Goal: Task Accomplishment & Management: Manage account settings

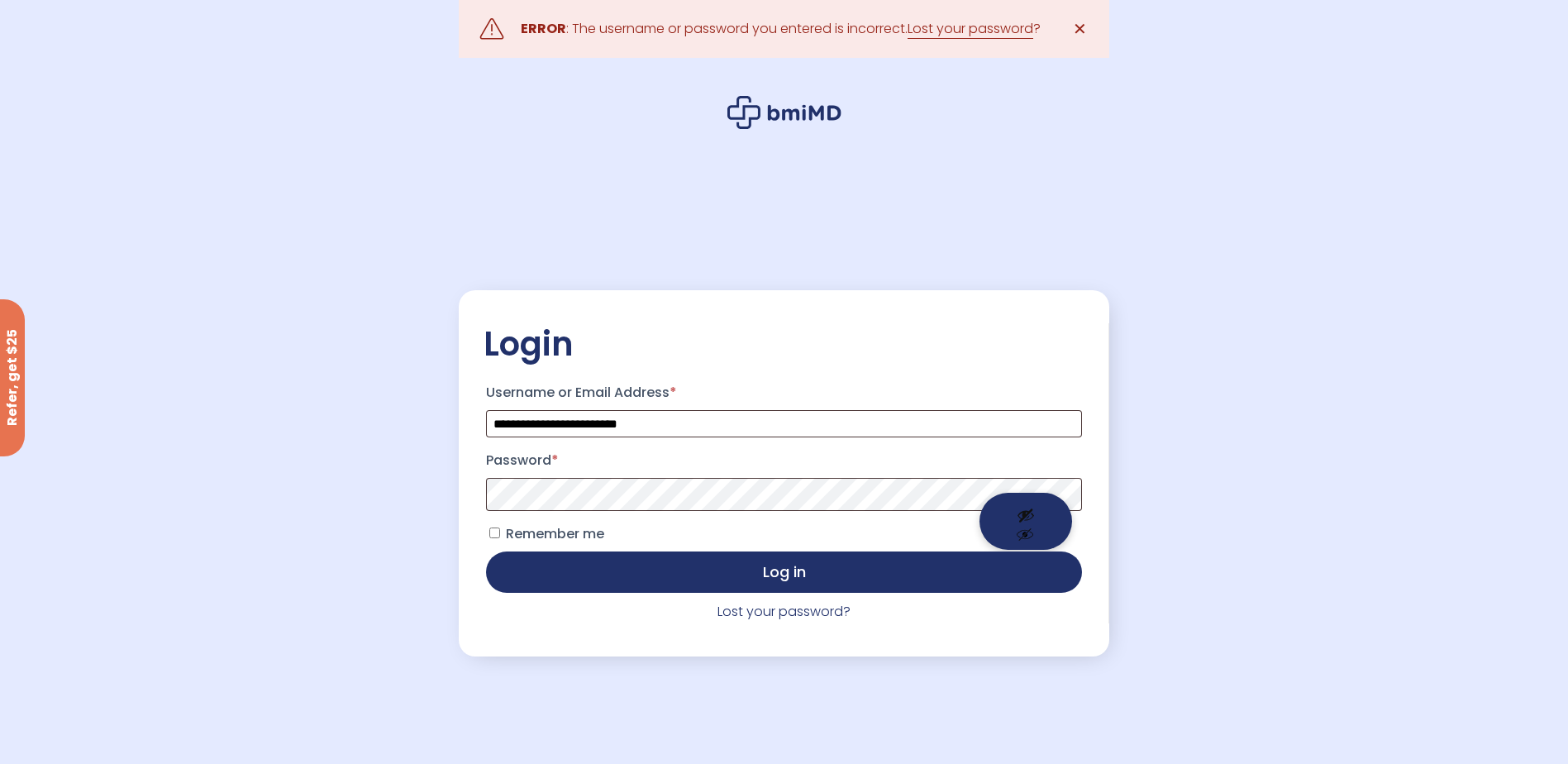
click at [1031, 518] on button "Show password" at bounding box center [1025, 520] width 92 height 57
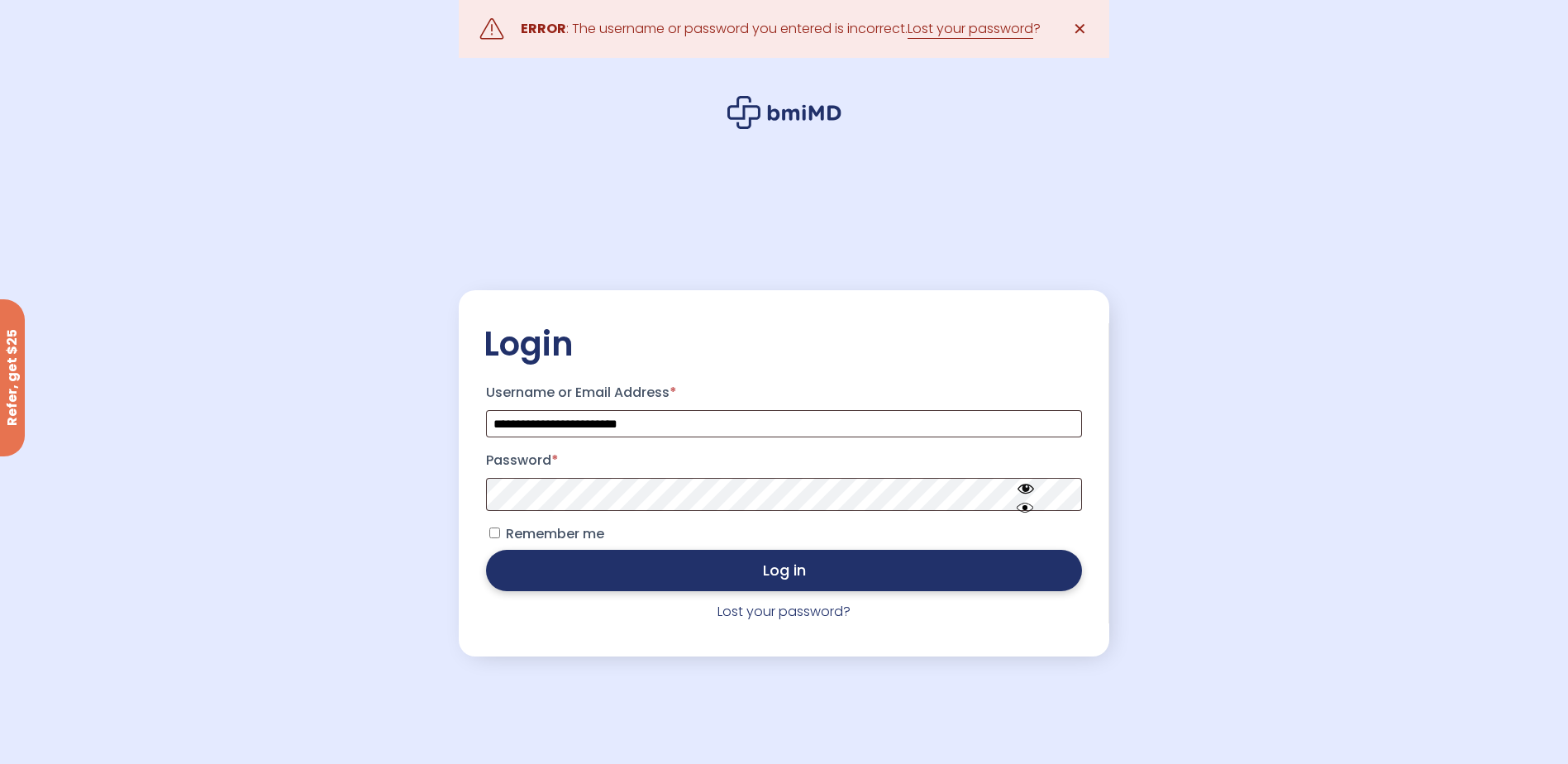
click at [791, 585] on button "Log in" at bounding box center [784, 571] width 596 height 42
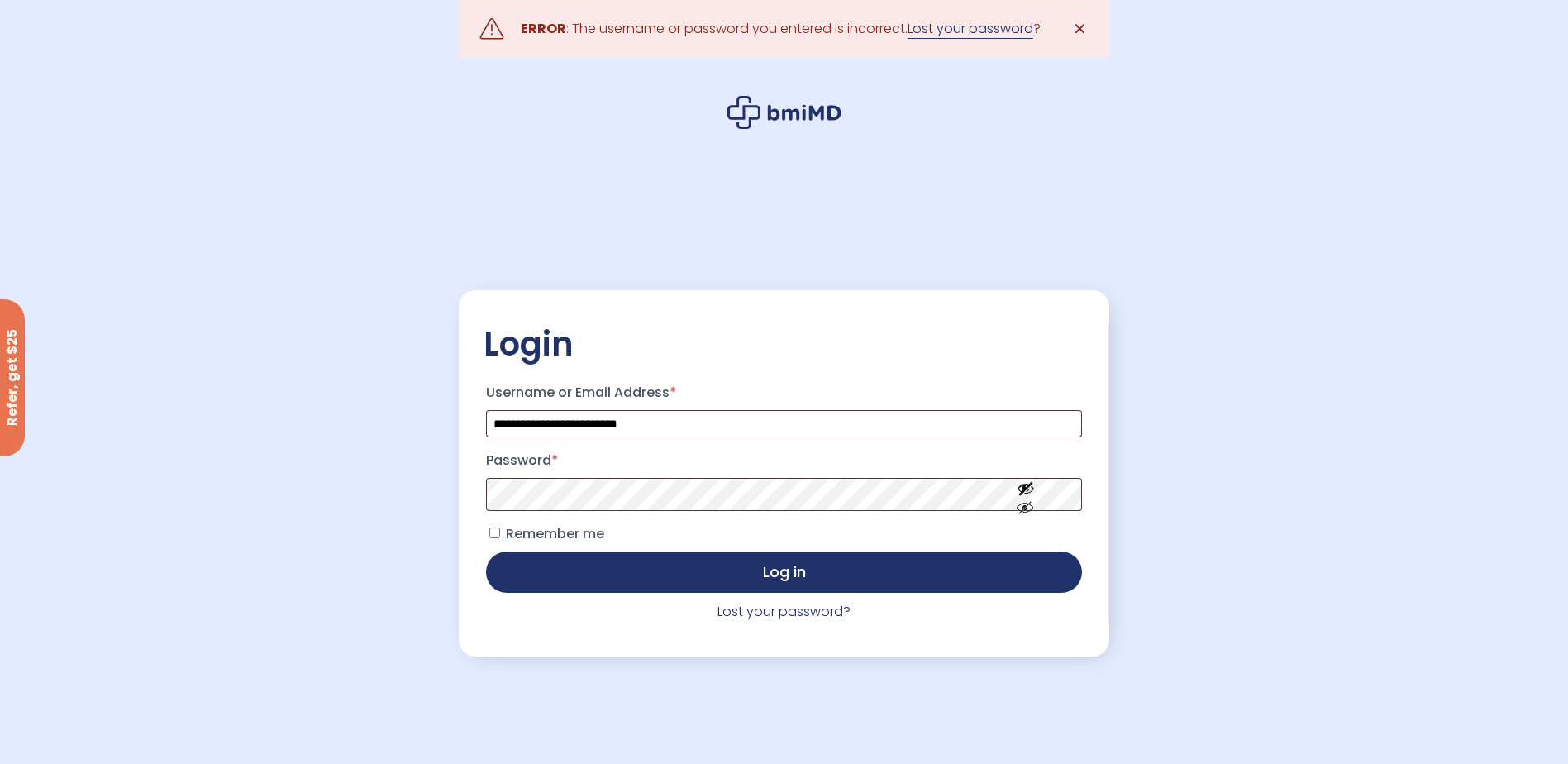
click at [1022, 31] on link "Lost your password" at bounding box center [970, 29] width 125 height 20
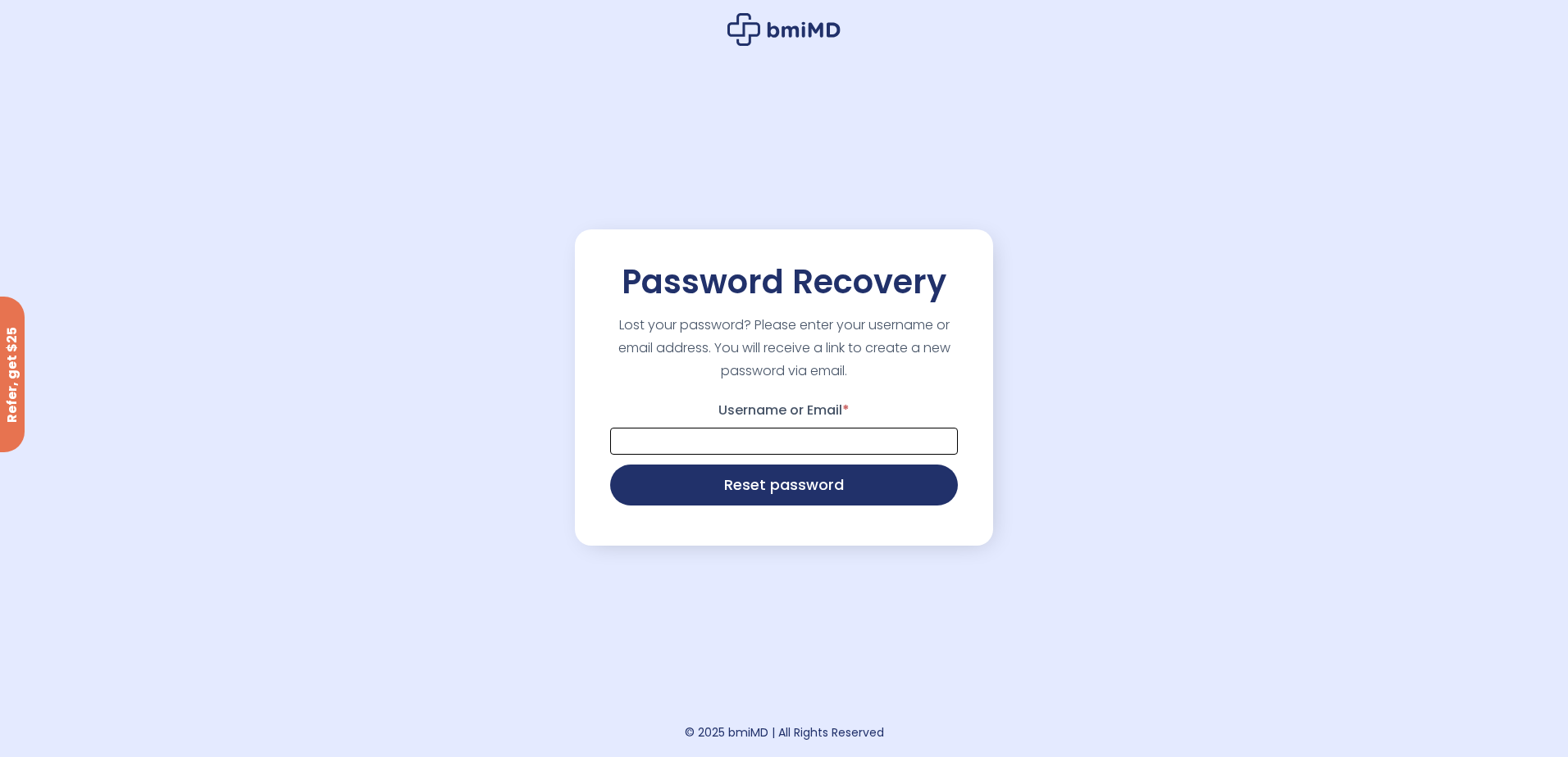
click at [678, 442] on input "Username or Email *" at bounding box center [784, 441] width 347 height 27
type input "**********"
click at [799, 492] on button "Reset password" at bounding box center [784, 484] width 347 height 41
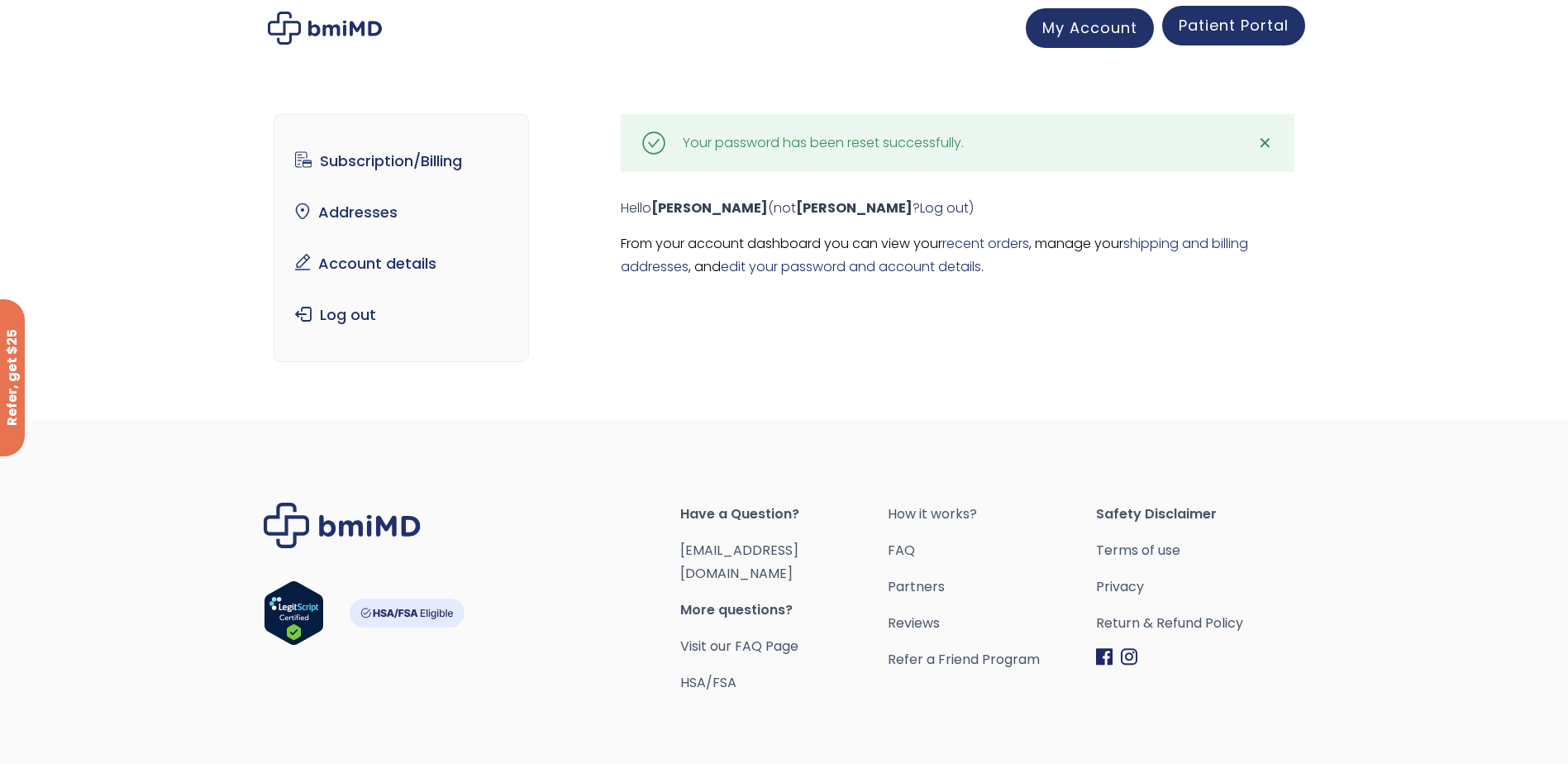
click at [1252, 25] on span "Patient Portal" at bounding box center [1234, 25] width 110 height 21
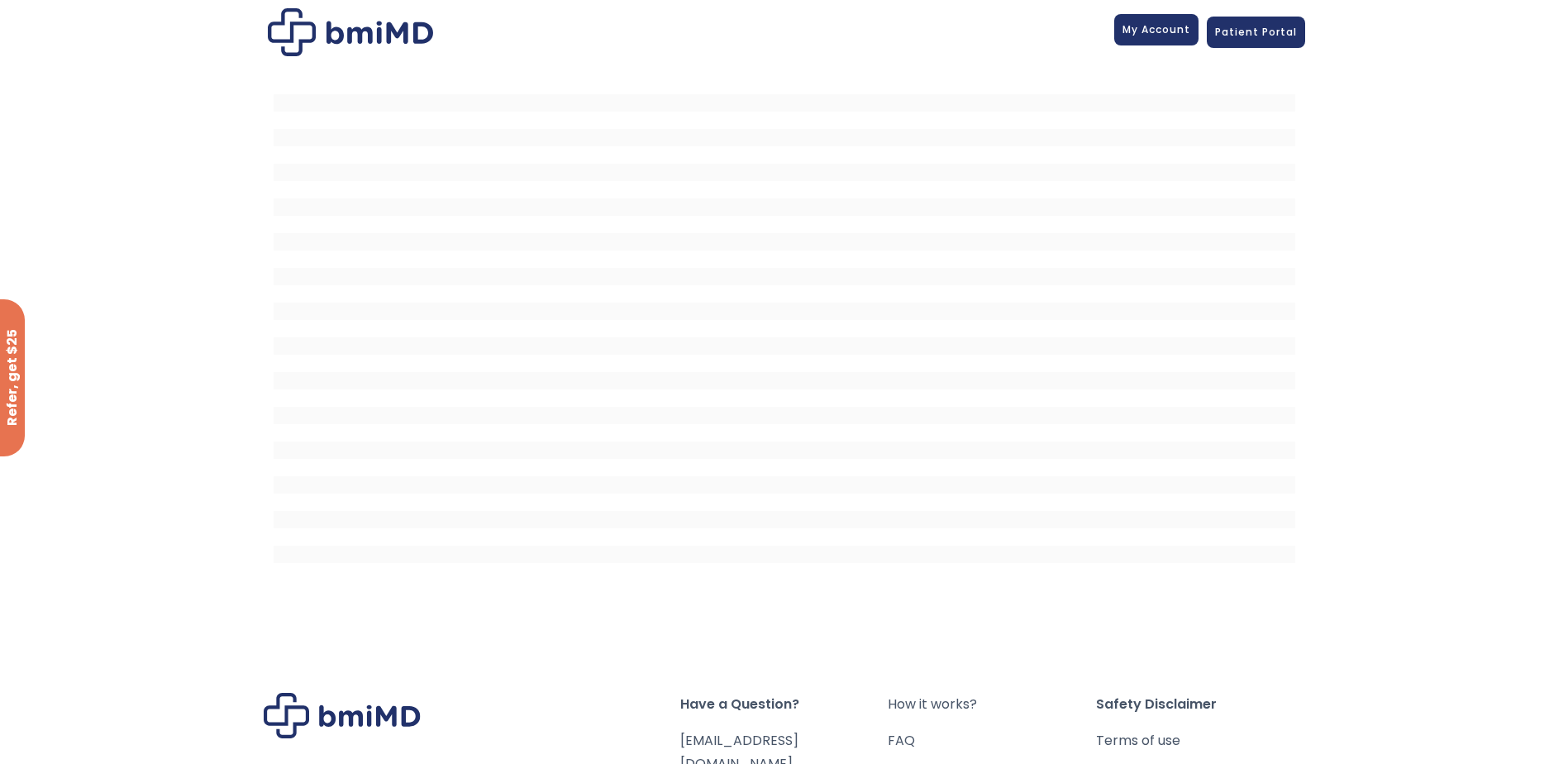
click at [1138, 28] on span "My Account" at bounding box center [1156, 29] width 68 height 14
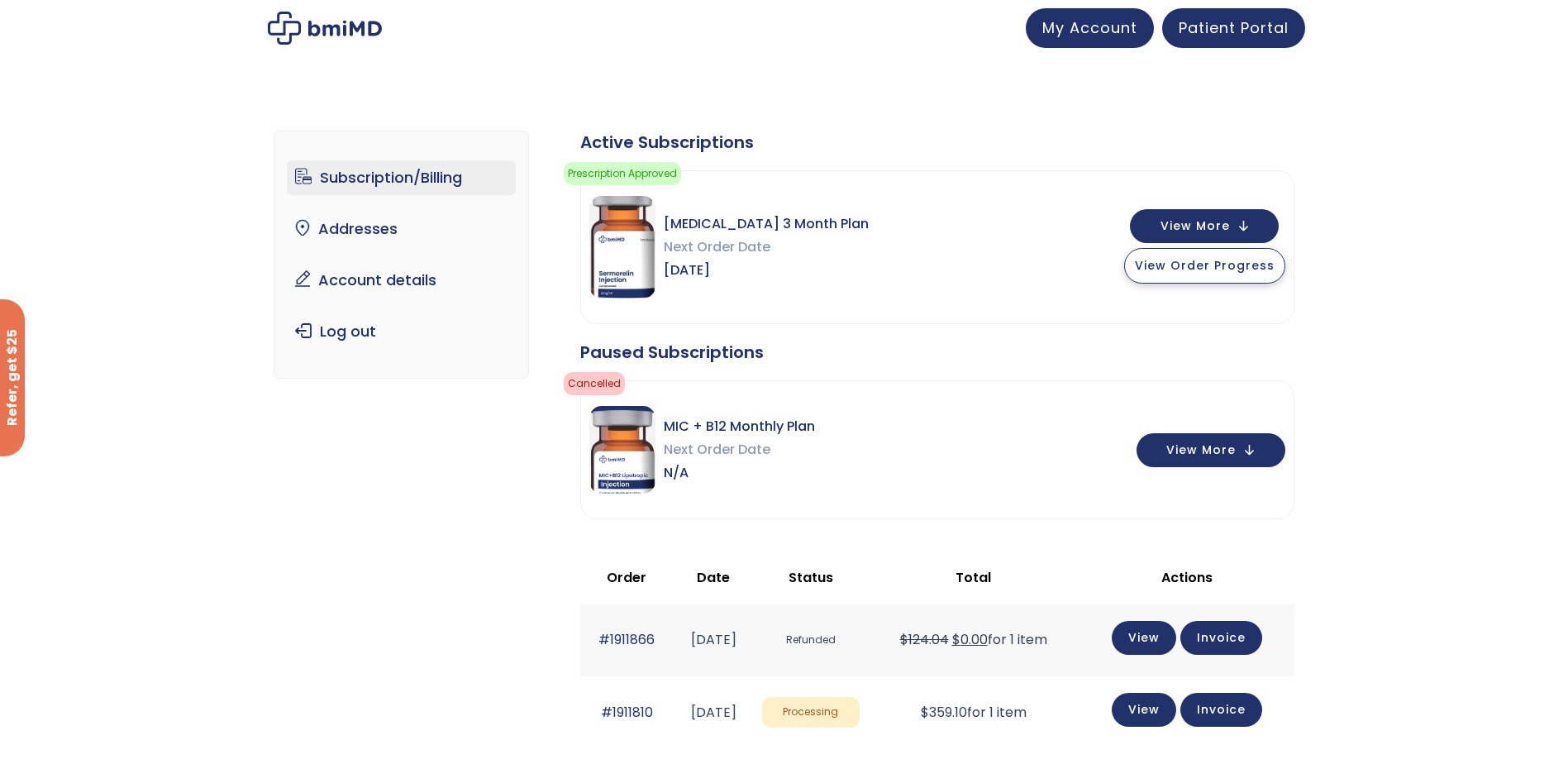
click at [1193, 269] on span "View Order Progress" at bounding box center [1204, 266] width 139 height 17
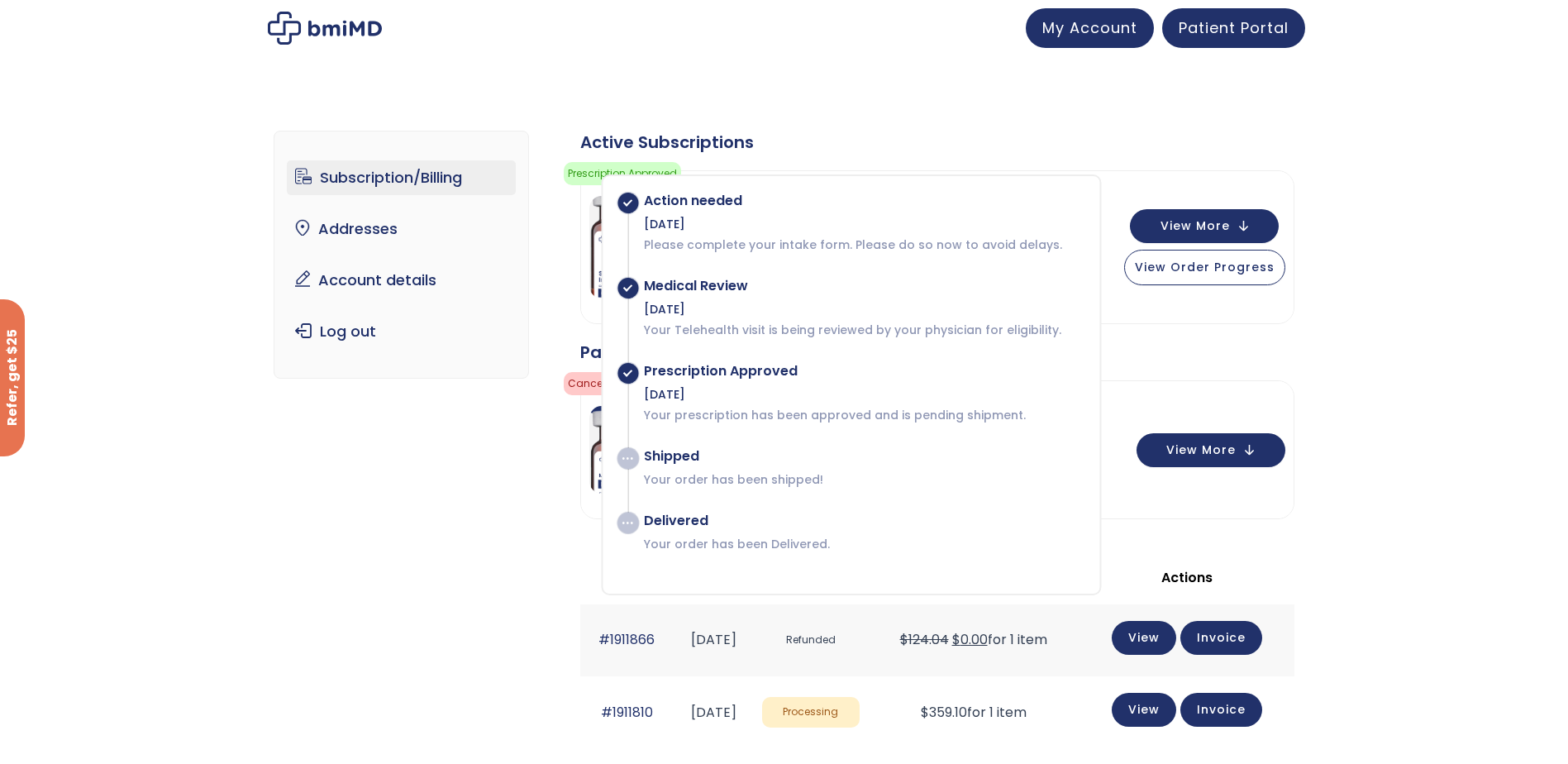
click at [1346, 223] on div "Subscription/Billing bmiRewards Addresses Account details Submit a Review Log o…" at bounding box center [784, 597] width 1568 height 1000
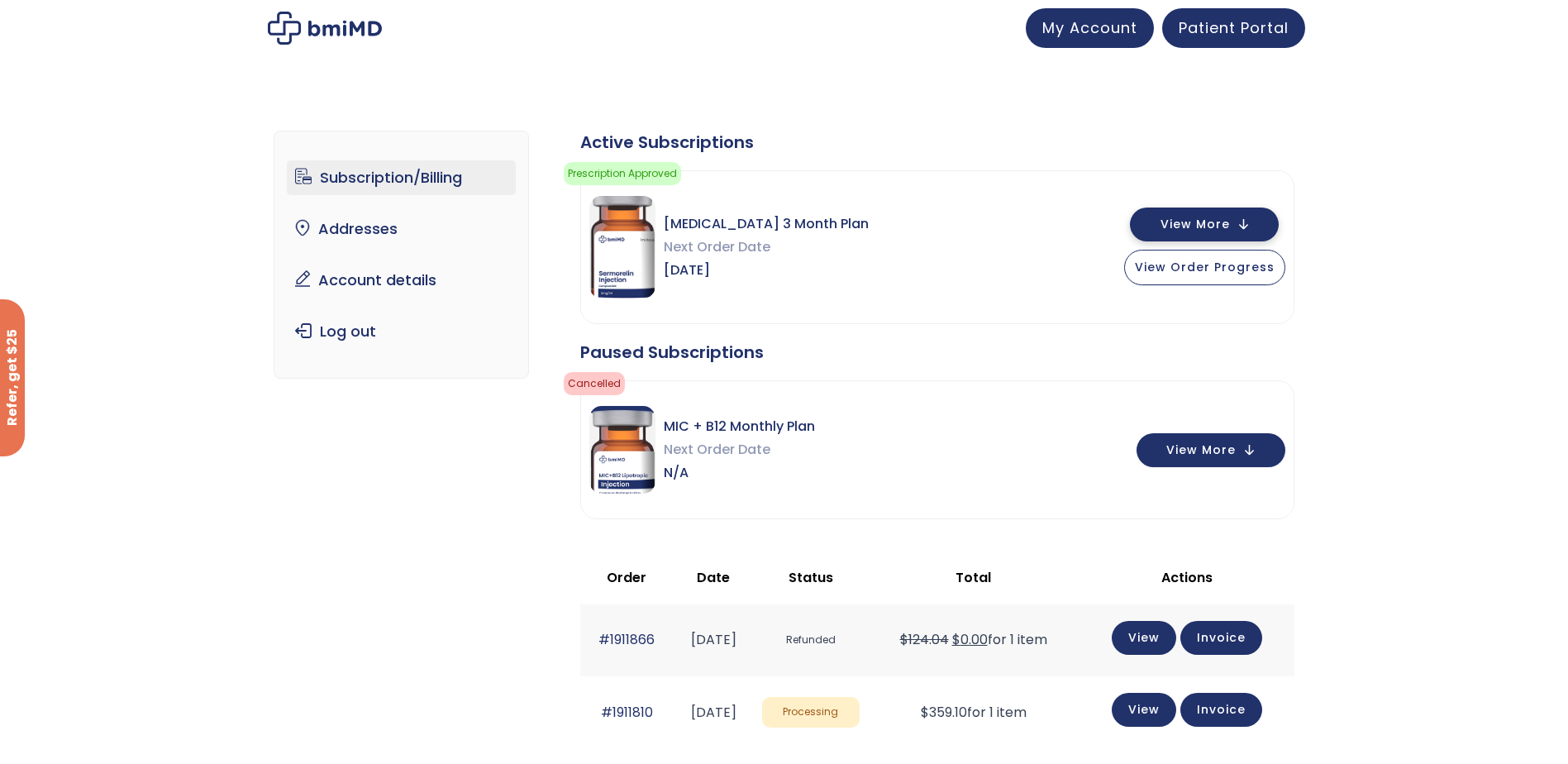
click at [1197, 222] on span "View More" at bounding box center [1195, 224] width 70 height 11
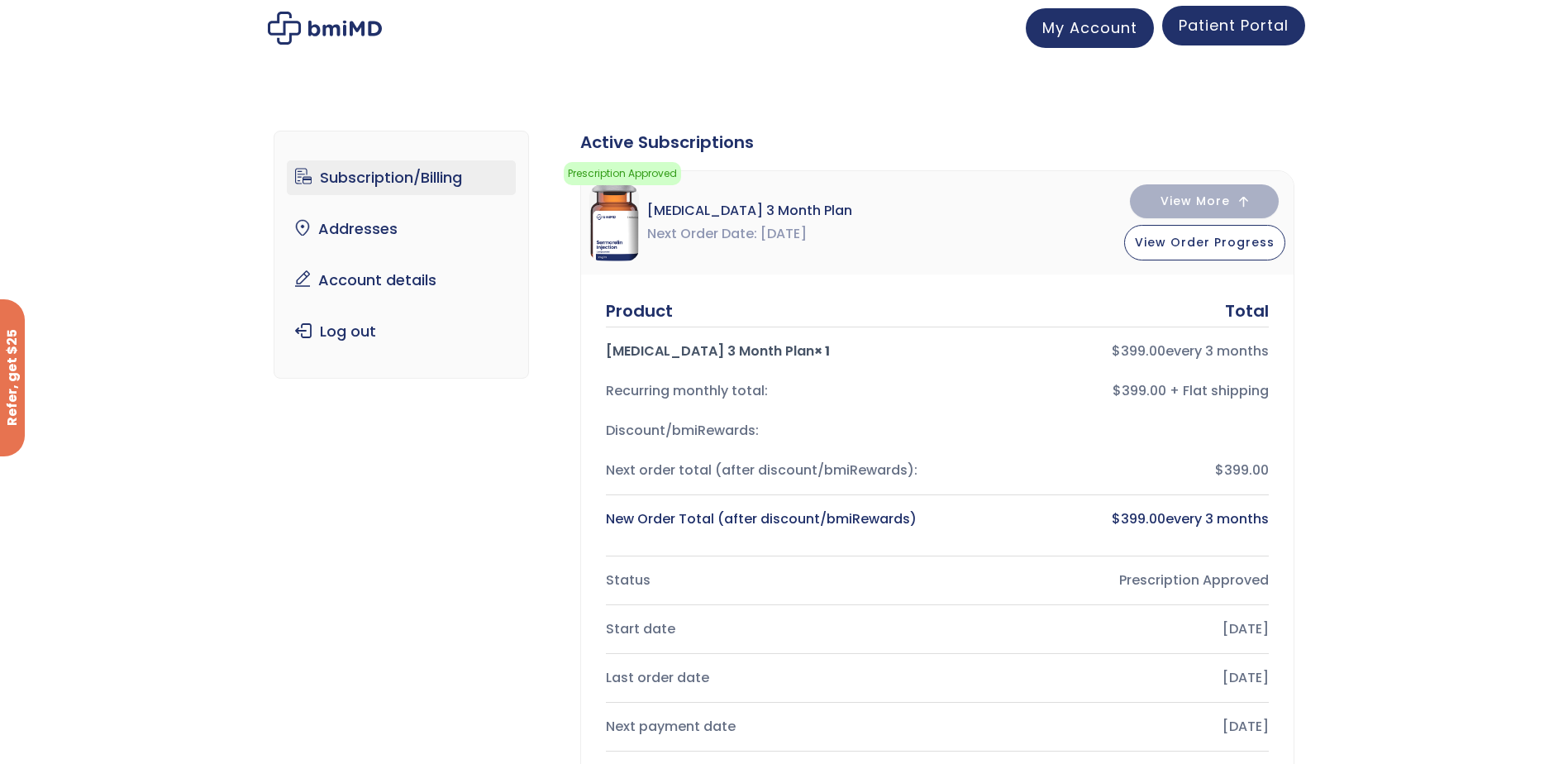
click at [1228, 23] on span "Patient Portal" at bounding box center [1234, 25] width 110 height 21
